Goal: Task Accomplishment & Management: Complete application form

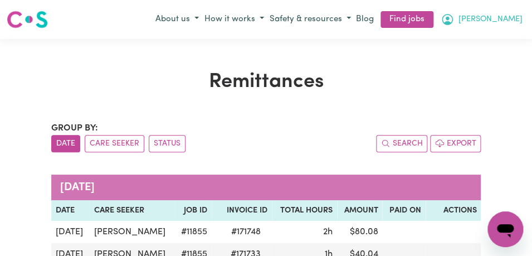
click at [504, 20] on button "[PERSON_NAME]" at bounding box center [482, 19] width 88 height 19
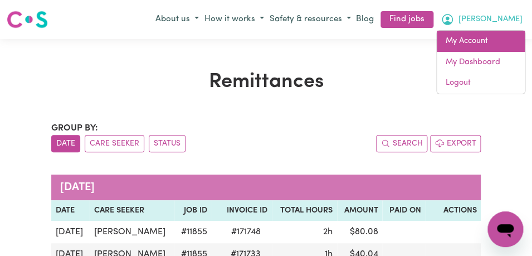
click at [487, 46] on link "My Account" at bounding box center [481, 41] width 88 height 21
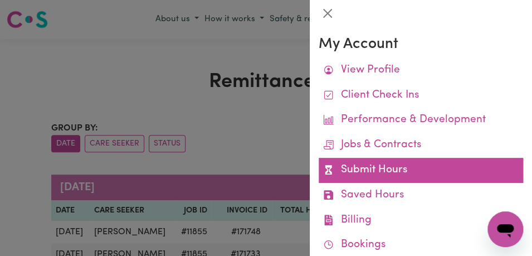
click at [435, 164] on link "Submit Hours" at bounding box center [421, 170] width 205 height 25
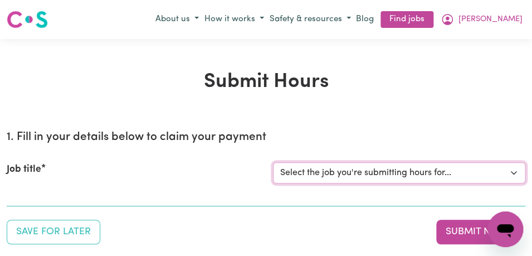
click option "Select the job you're submitting hours for..." at bounding box center [0, 0] width 0 height 0
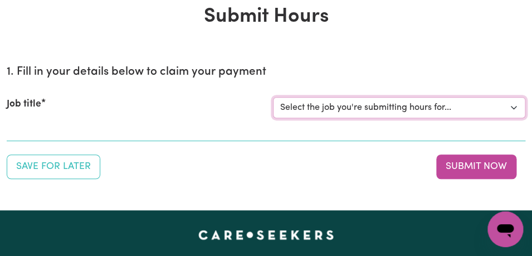
scroll to position [64, 0]
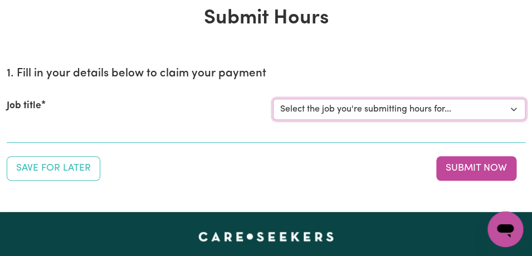
select select "11855"
click option "[[PERSON_NAME]] Support Worker Needed For Personal Care In the Morning- [PERSON…" at bounding box center [0, 0] width 0 height 0
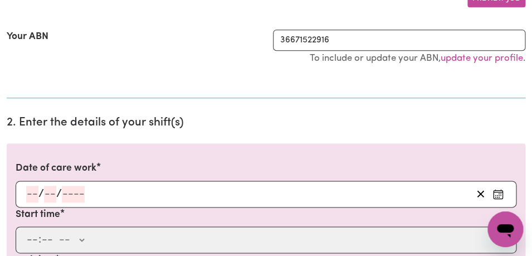
scroll to position [233, 0]
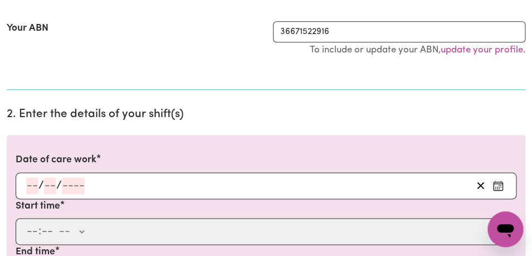
click at [499, 182] on icon "Enter the date of care work" at bounding box center [498, 185] width 11 height 11
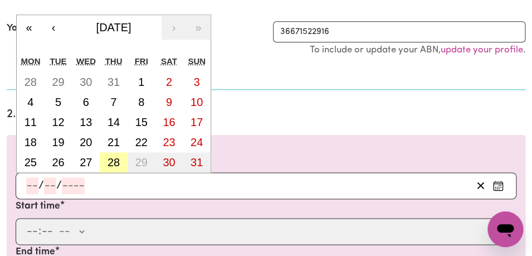
click at [118, 162] on abbr "28" at bounding box center [114, 162] width 12 height 12
type input "[DATE]"
type input "28"
type input "8"
type input "2025"
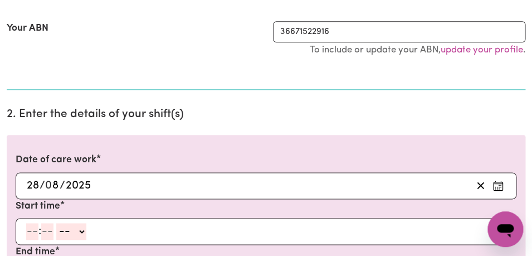
click at [30, 231] on input "number" at bounding box center [32, 231] width 12 height 17
type input "8"
type input "00"
click at [55, 223] on select "-- AM PM" at bounding box center [70, 231] width 30 height 17
select select "am"
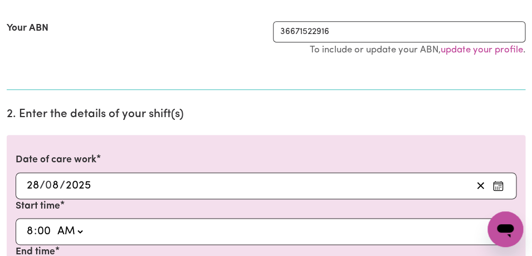
click option "AM" at bounding box center [0, 0] width 0 height 0
type input "08:00"
type input "0"
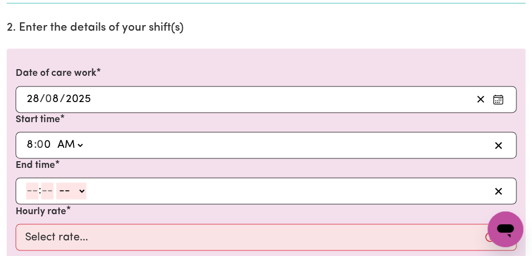
scroll to position [324, 0]
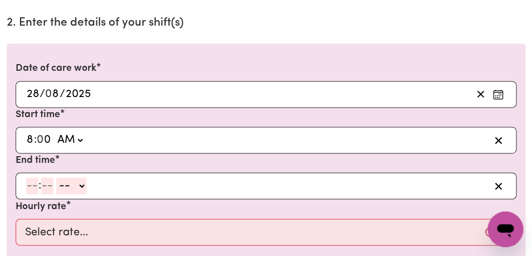
click at [34, 189] on input "number" at bounding box center [32, 185] width 12 height 17
type input "9"
type input "00"
select select "am"
click option "AM" at bounding box center [0, 0] width 0 height 0
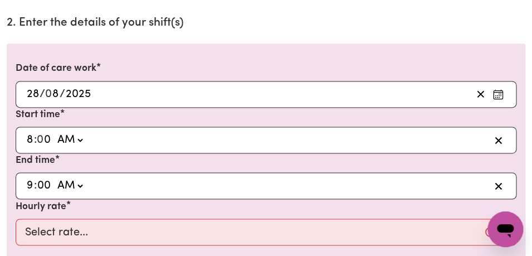
type input "09:00"
type input "0"
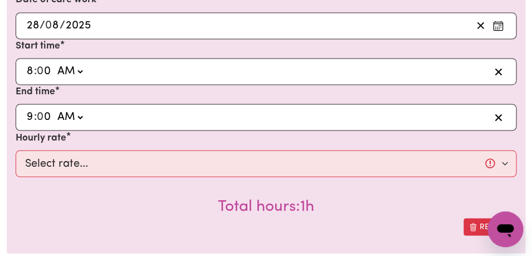
scroll to position [398, 0]
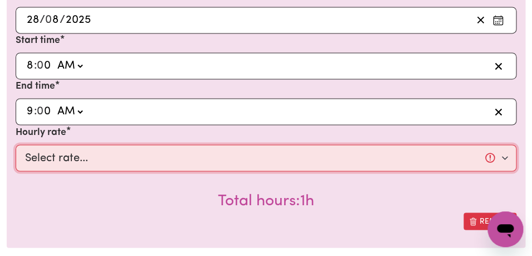
select select "44-Weekday"
click option "$44.00 (Weekday)" at bounding box center [0, 0] width 0 height 0
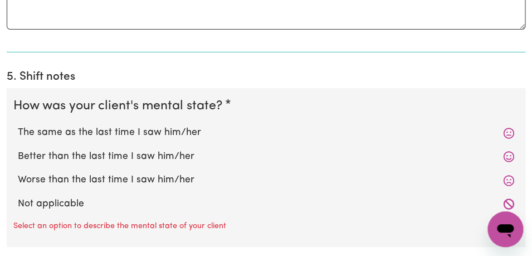
scroll to position [924, 0]
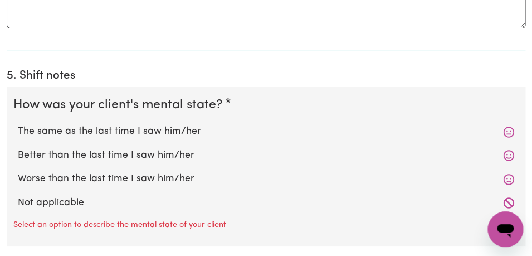
click at [265, 129] on label "The same as the last time I saw him/her" at bounding box center [266, 131] width 497 height 14
click at [18, 124] on input "The same as the last time I saw him/her" at bounding box center [17, 124] width 1 height 1
radio input "true"
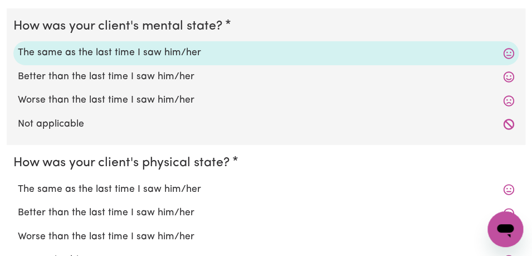
scroll to position [1003, 0]
click at [230, 187] on label "The same as the last time I saw him/her" at bounding box center [266, 189] width 497 height 14
click at [18, 182] on input "The same as the last time I saw him/her" at bounding box center [17, 181] width 1 height 1
radio input "true"
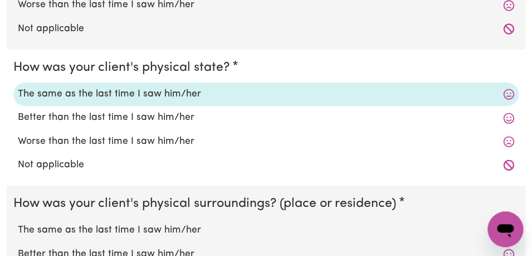
scroll to position [1098, 0]
click at [222, 236] on label "The same as the last time I saw him/her" at bounding box center [266, 229] width 497 height 14
click at [18, 222] on input "The same as the last time I saw him/her" at bounding box center [17, 222] width 1 height 1
radio input "true"
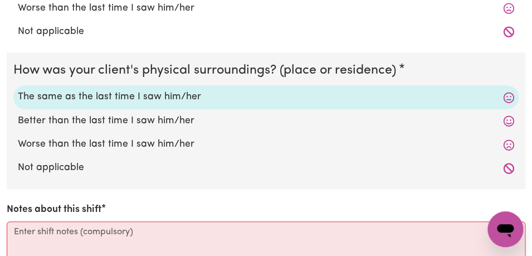
scroll to position [1246, 0]
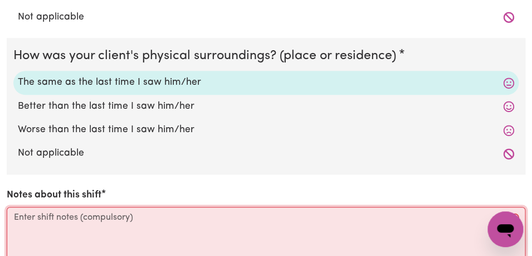
click at [207, 228] on textarea "Notes about this shift" at bounding box center [266, 249] width 519 height 84
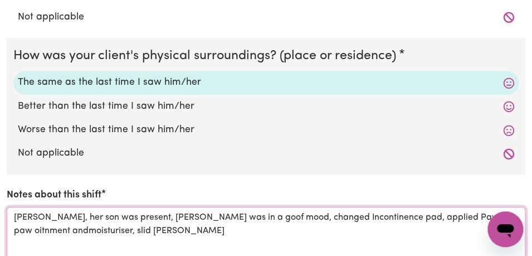
click at [32, 230] on textarea "[PERSON_NAME], her son was present, [PERSON_NAME] was in a goof mood, changed I…" at bounding box center [266, 249] width 519 height 84
click at [105, 233] on textarea "[PERSON_NAME], her son was present, [PERSON_NAME] was in a goof mood, changed I…" at bounding box center [266, 249] width 519 height 84
click at [431, 218] on textarea "[PERSON_NAME], her son was present, [PERSON_NAME] was in a goof mood, changed I…" at bounding box center [266, 249] width 519 height 84
click at [294, 231] on textarea "[PERSON_NAME], her son was present, [PERSON_NAME] was in a goof mood, changed I…" at bounding box center [266, 249] width 519 height 84
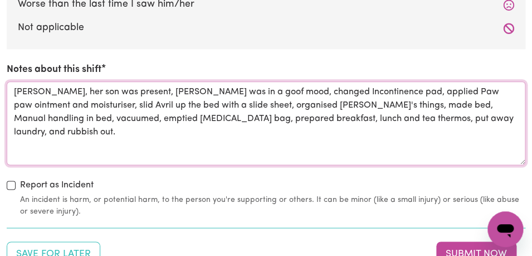
scroll to position [1379, 0]
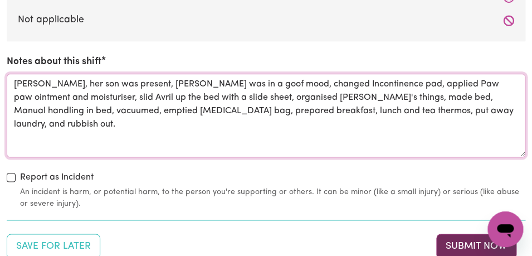
type textarea "[PERSON_NAME], her son was present, [PERSON_NAME] was in a goof mood, changed I…"
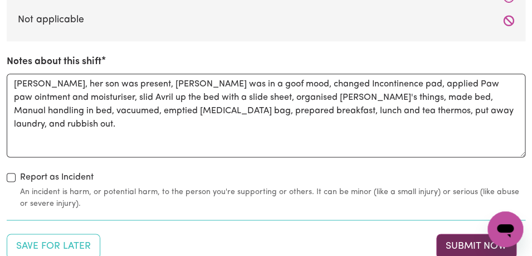
click at [450, 239] on button "Submit Now" at bounding box center [476, 246] width 80 height 25
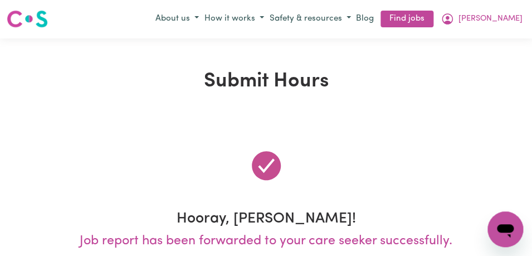
scroll to position [0, 0]
